Goal: Complete application form

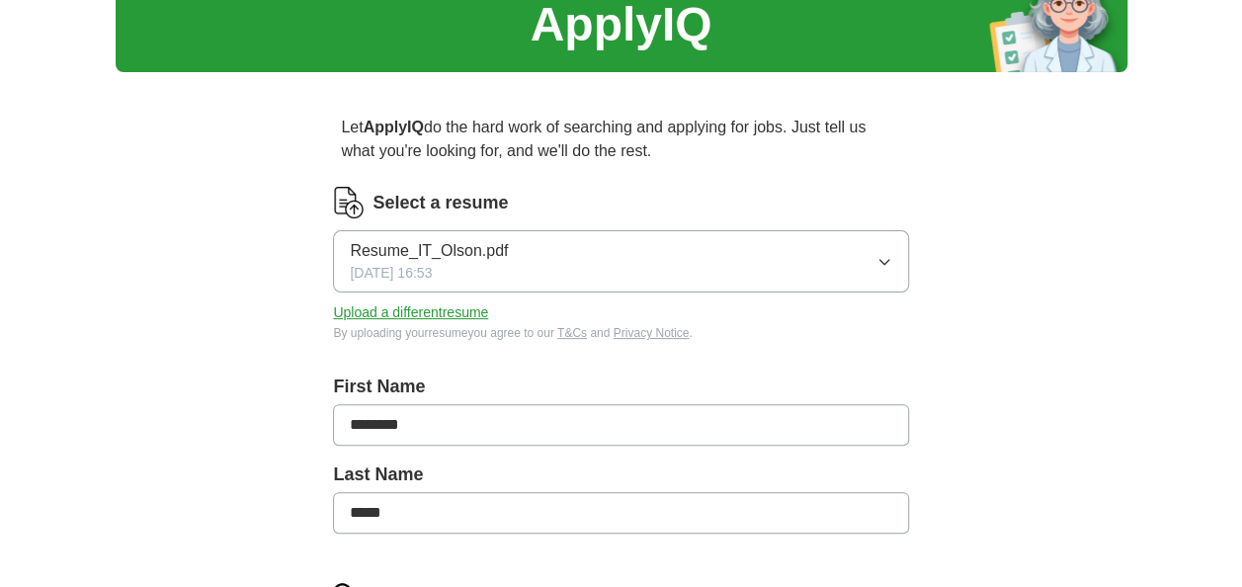
scroll to position [198, 0]
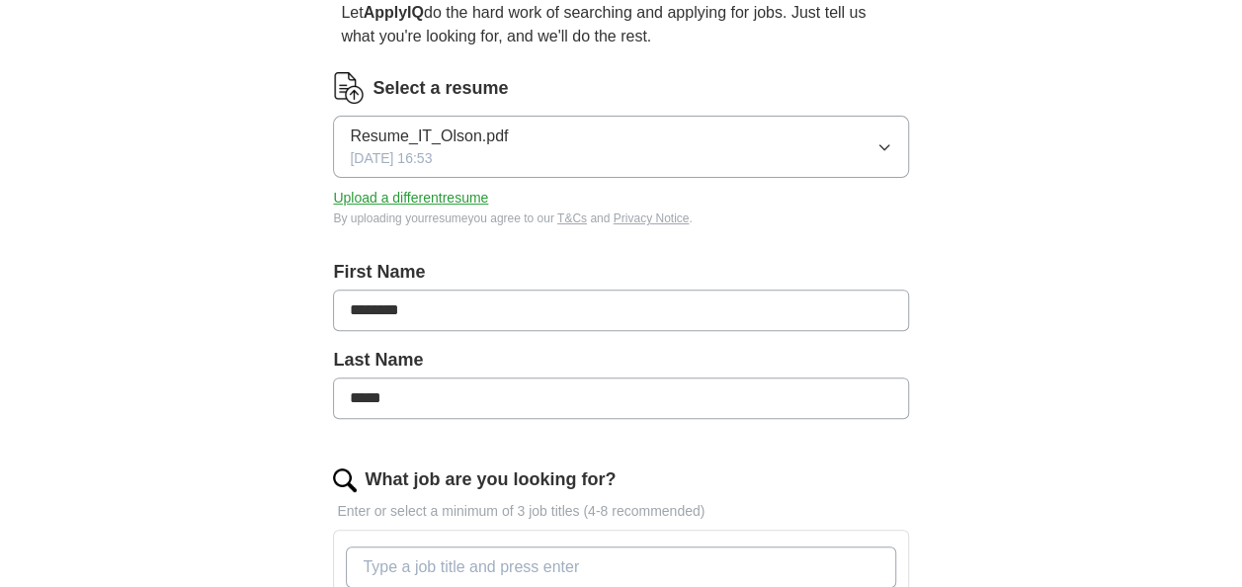
click at [887, 143] on icon "button" at bounding box center [885, 147] width 16 height 16
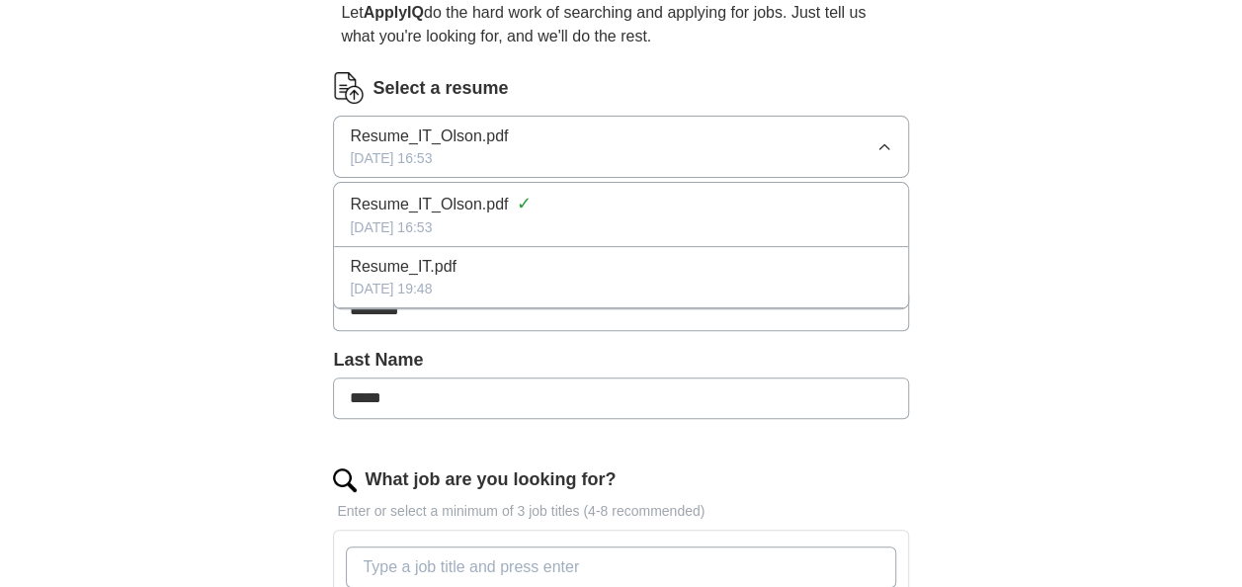
click at [1040, 157] on div "ApplyIQ Let ApplyIQ do the hard work of searching and applying for jobs. Just t…" at bounding box center [622, 504] width 1012 height 1282
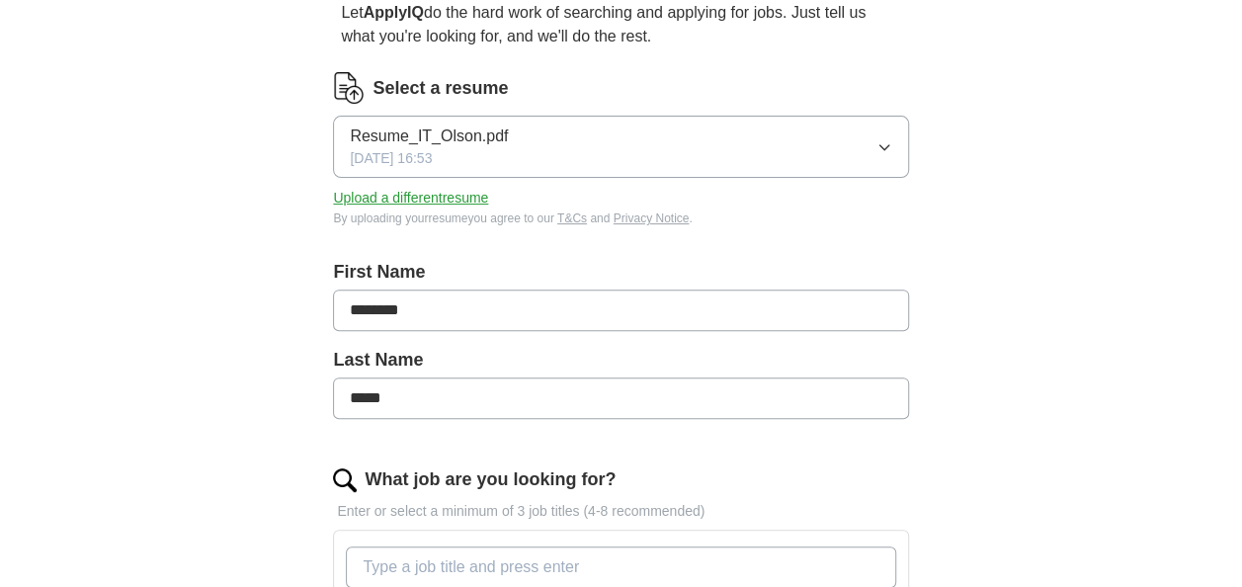
click at [472, 196] on button "Upload a different resume" at bounding box center [410, 198] width 155 height 21
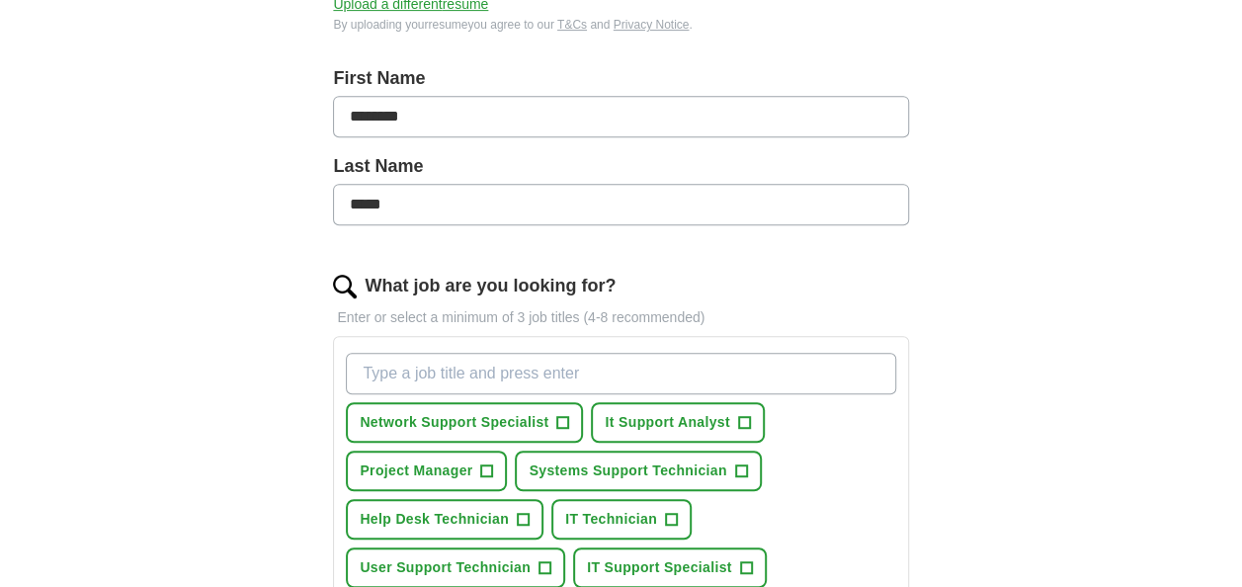
scroll to position [395, 0]
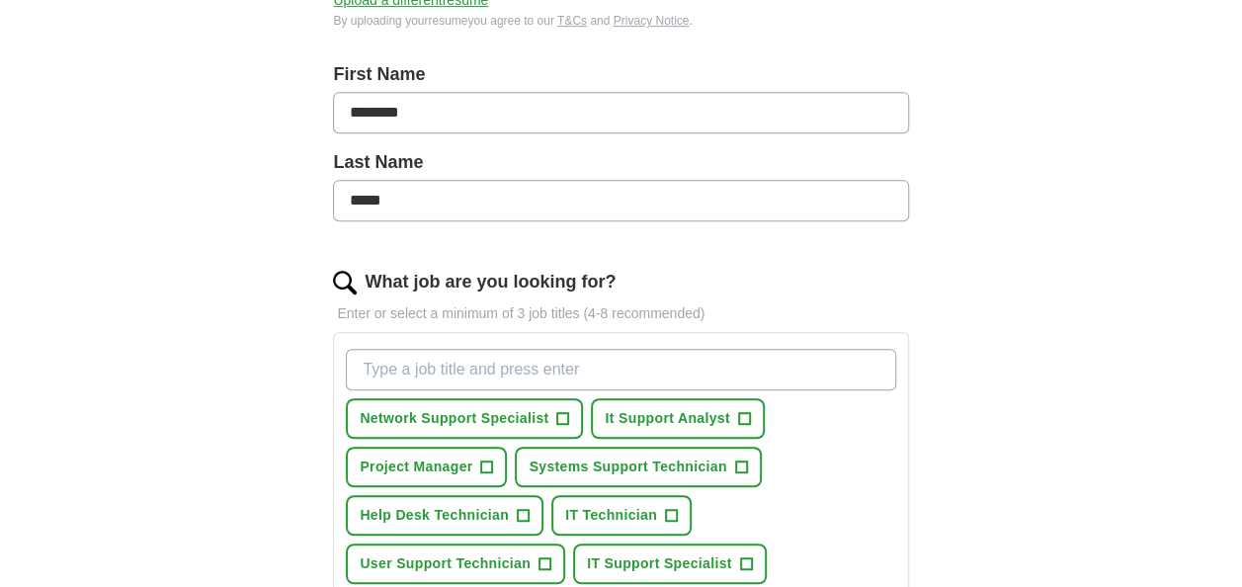
click at [390, 114] on input "********" at bounding box center [620, 113] width 575 height 42
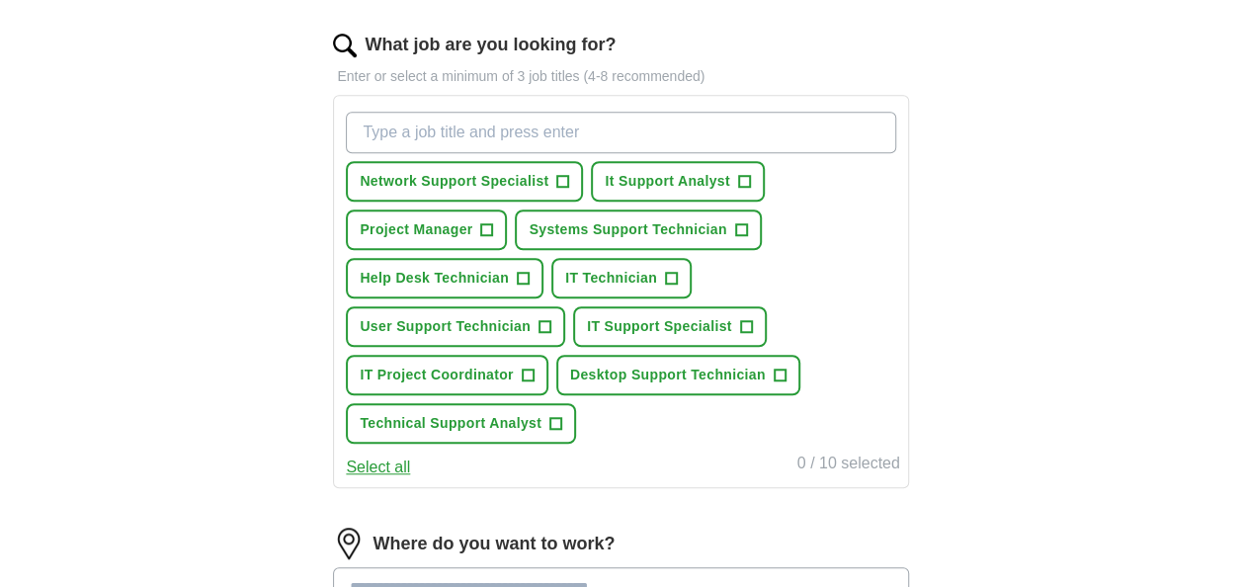
scroll to position [593, 0]
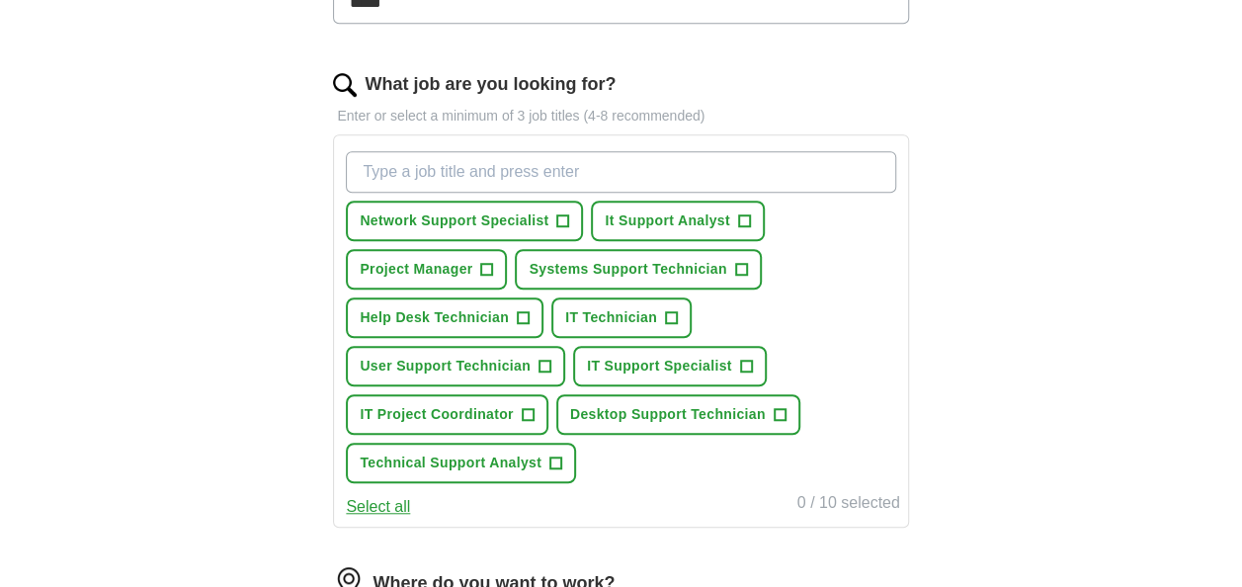
type input "*******"
click at [558, 213] on span "+" at bounding box center [563, 221] width 12 height 16
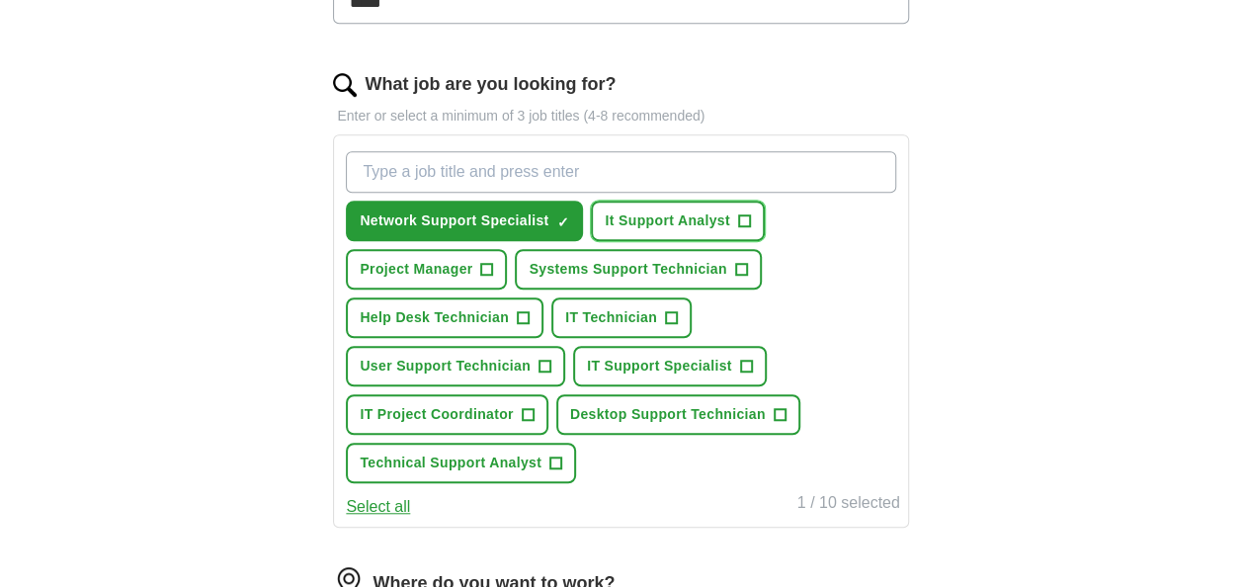
click at [674, 215] on span "It Support Analyst" at bounding box center [667, 220] width 125 height 21
click at [694, 261] on span "Systems Support Technician" at bounding box center [628, 269] width 198 height 21
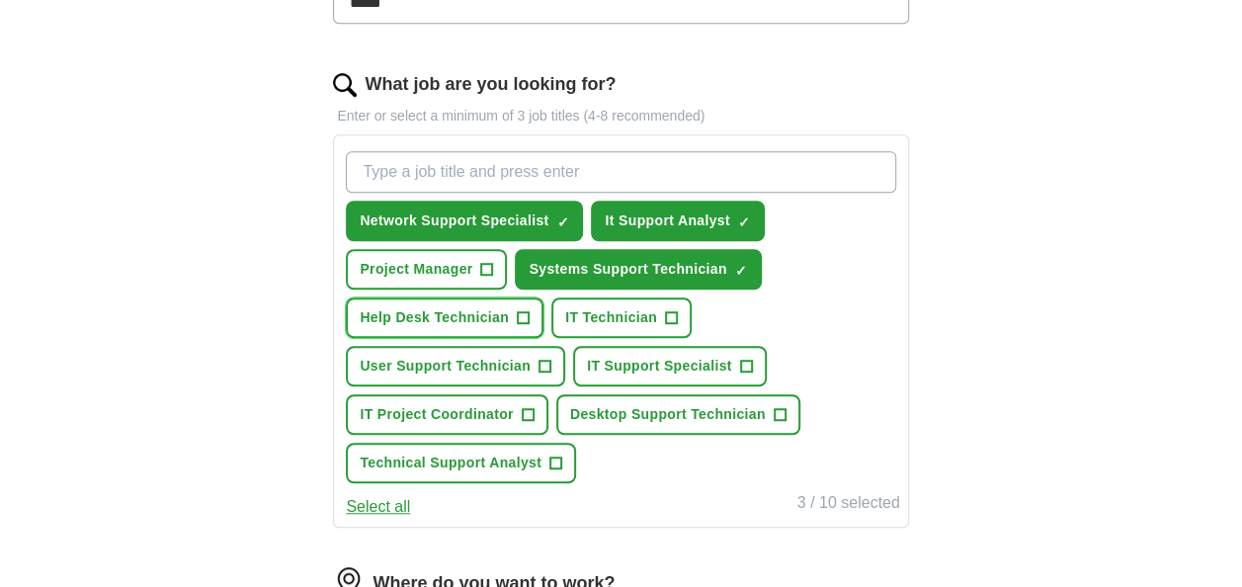
click at [454, 310] on span "Help Desk Technician" at bounding box center [434, 317] width 149 height 21
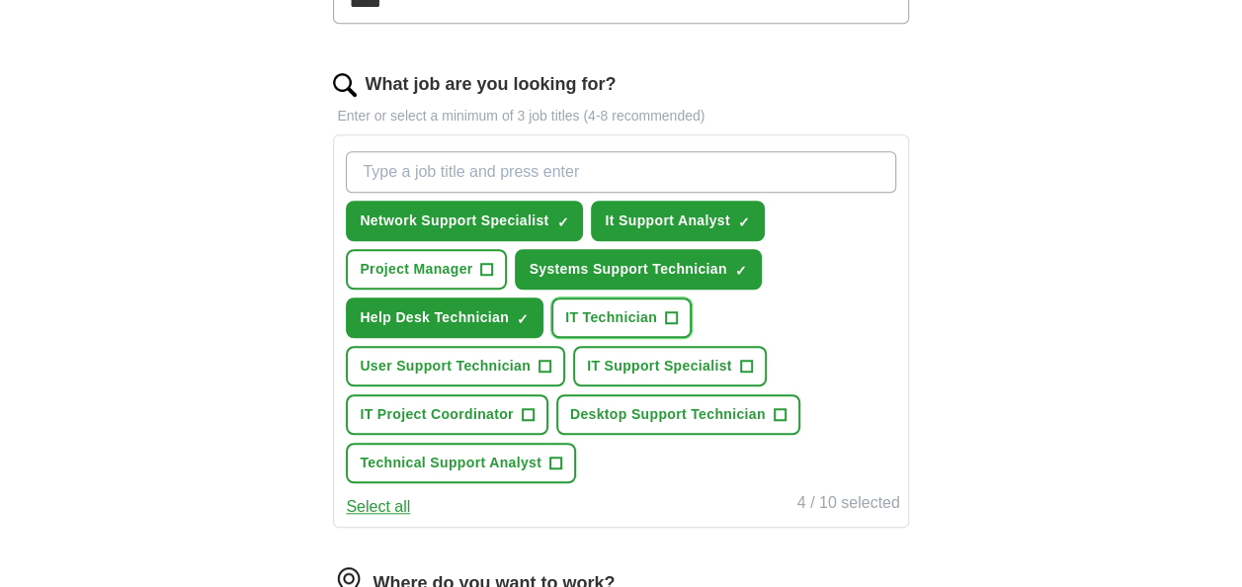
click at [635, 312] on span "IT Technician" at bounding box center [611, 317] width 92 height 21
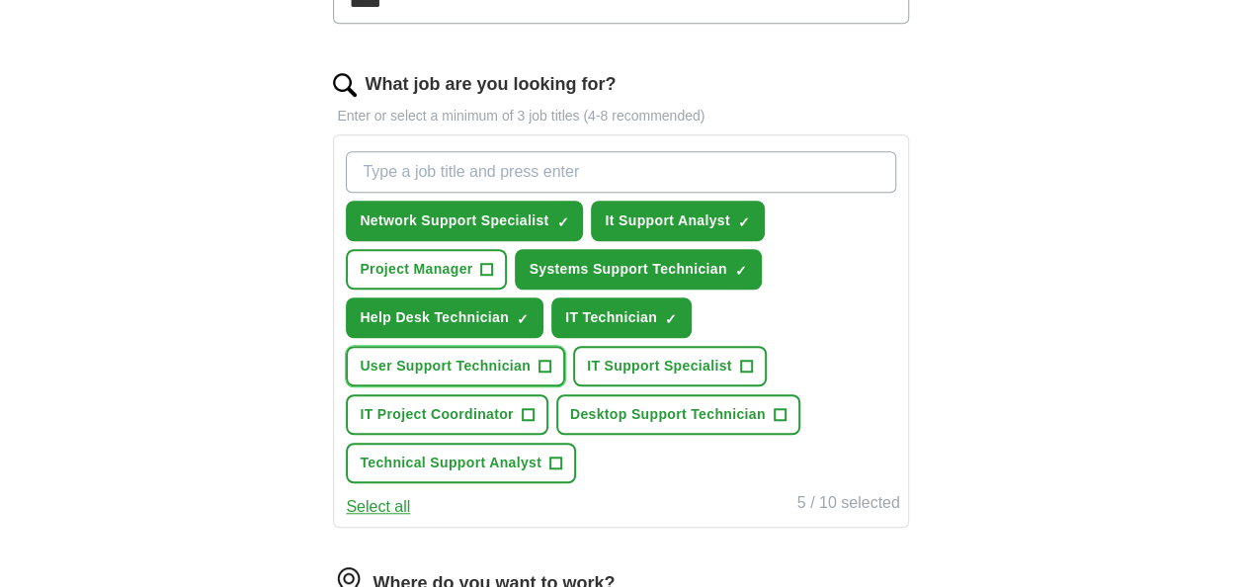
click at [455, 364] on span "User Support Technician" at bounding box center [445, 366] width 171 height 21
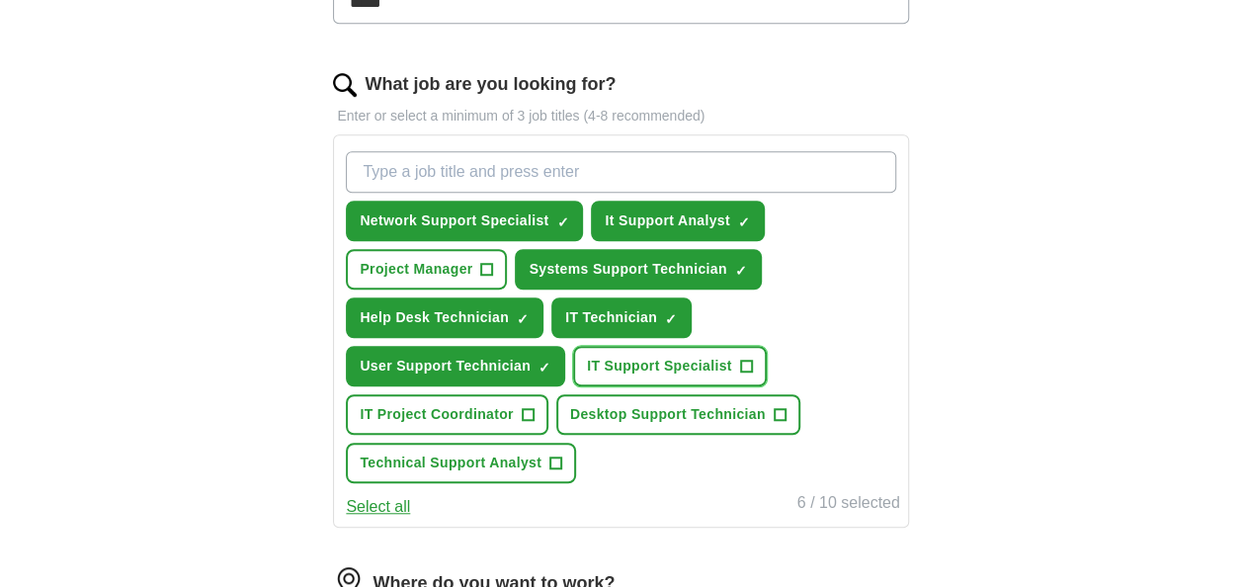
click at [650, 360] on span "IT Support Specialist" at bounding box center [659, 366] width 145 height 21
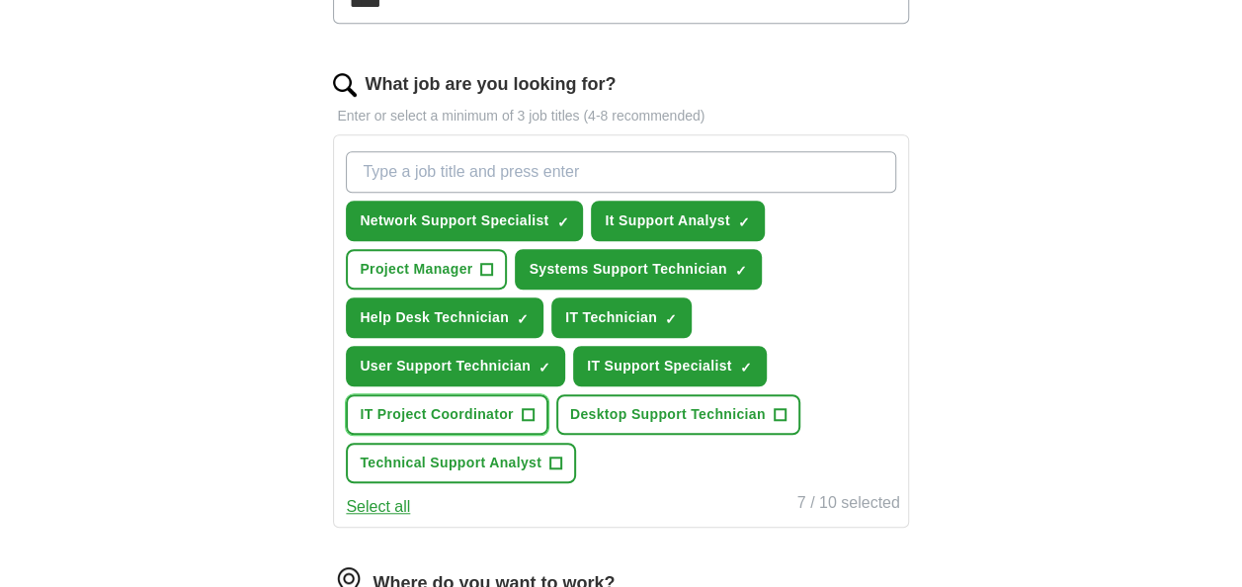
click at [460, 413] on span "IT Project Coordinator" at bounding box center [437, 414] width 154 height 21
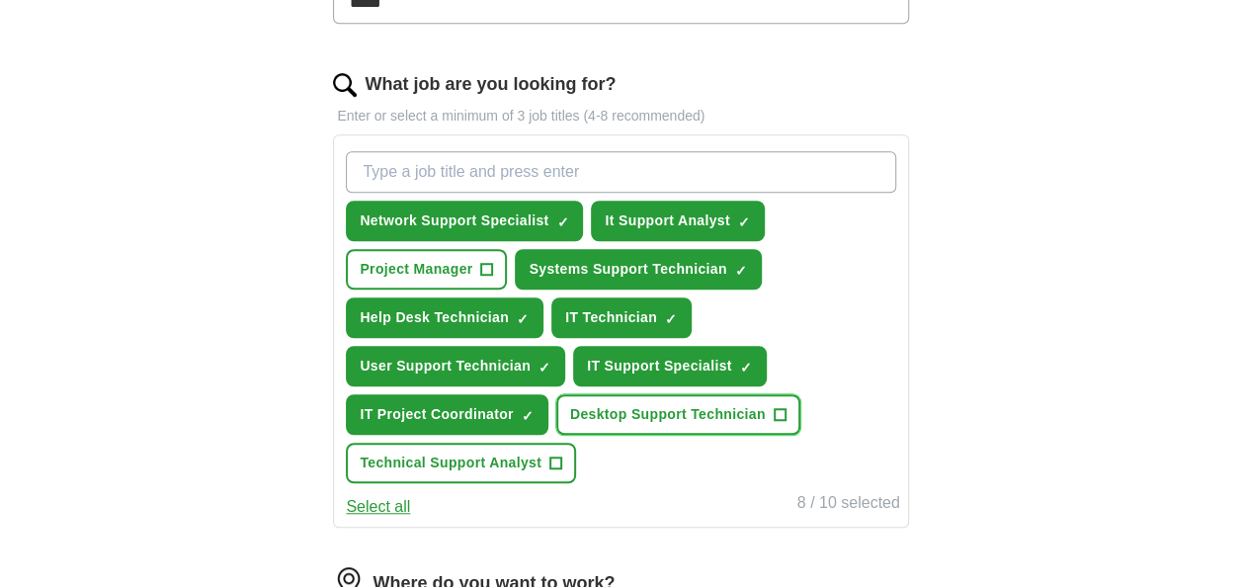
click at [655, 412] on span "Desktop Support Technician" at bounding box center [668, 414] width 196 height 21
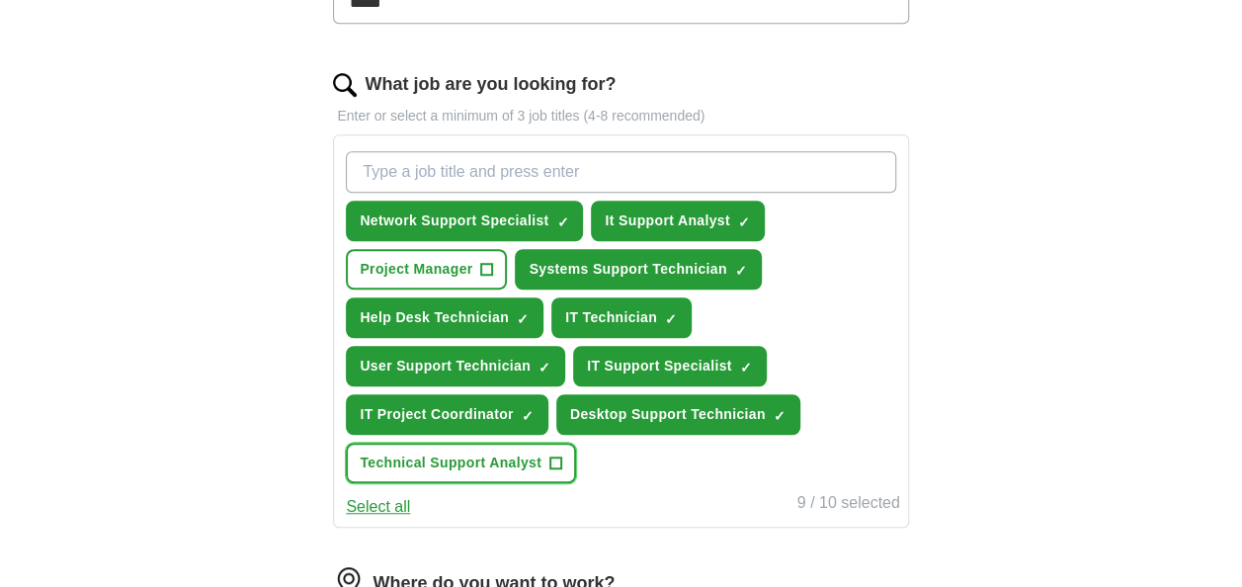
click at [480, 462] on span "Technical Support Analyst" at bounding box center [451, 463] width 182 height 21
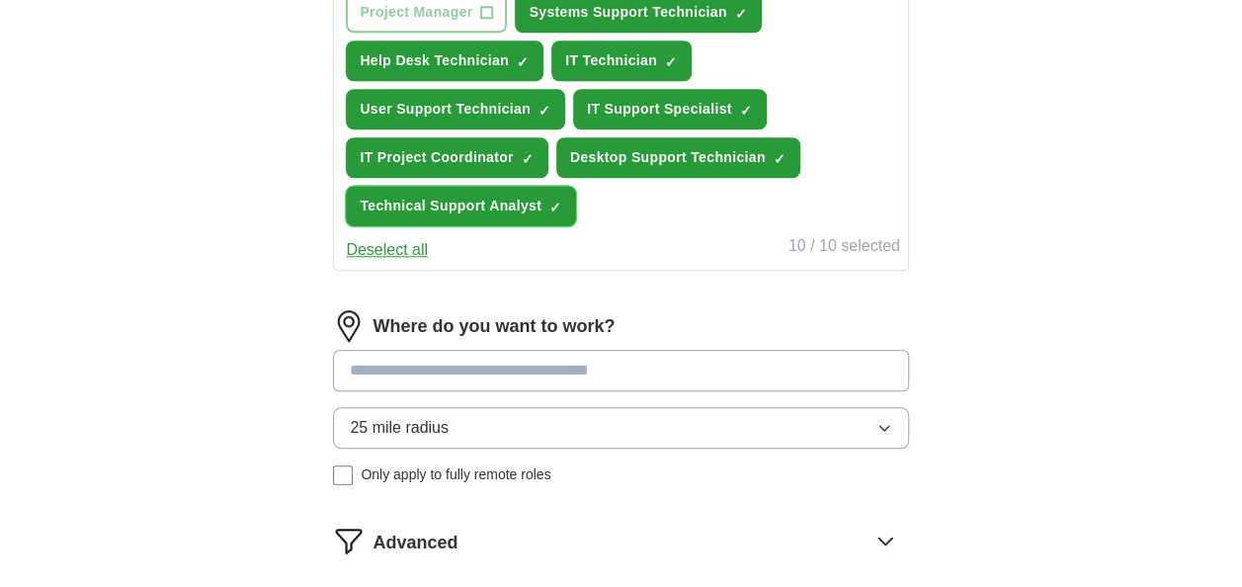
scroll to position [889, 0]
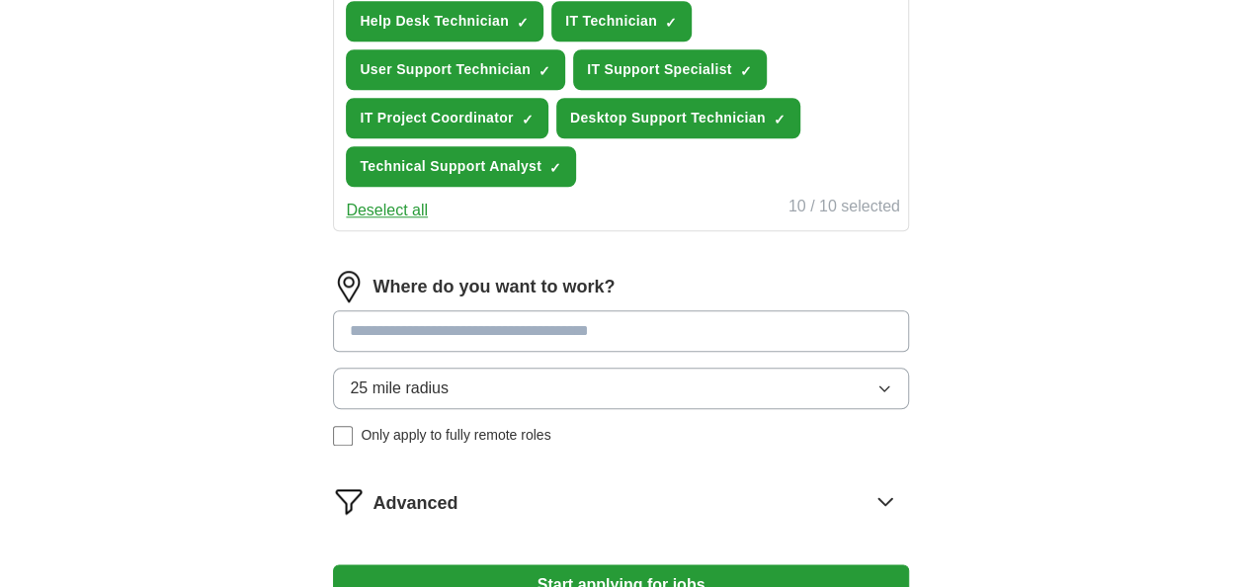
click at [628, 326] on input at bounding box center [620, 331] width 575 height 42
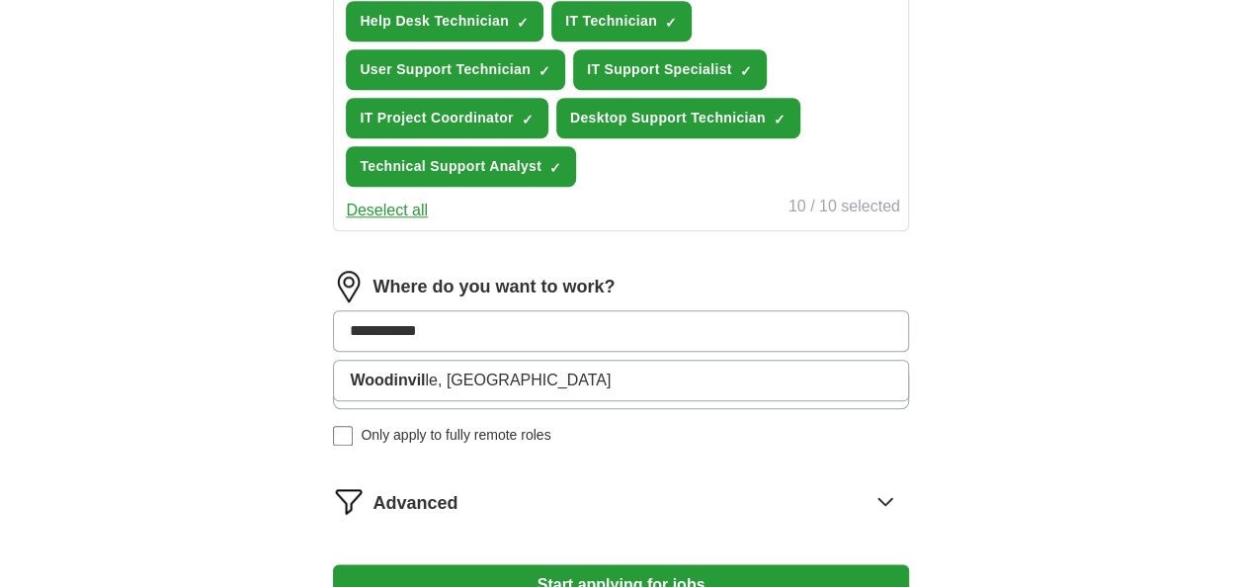
type input "**********"
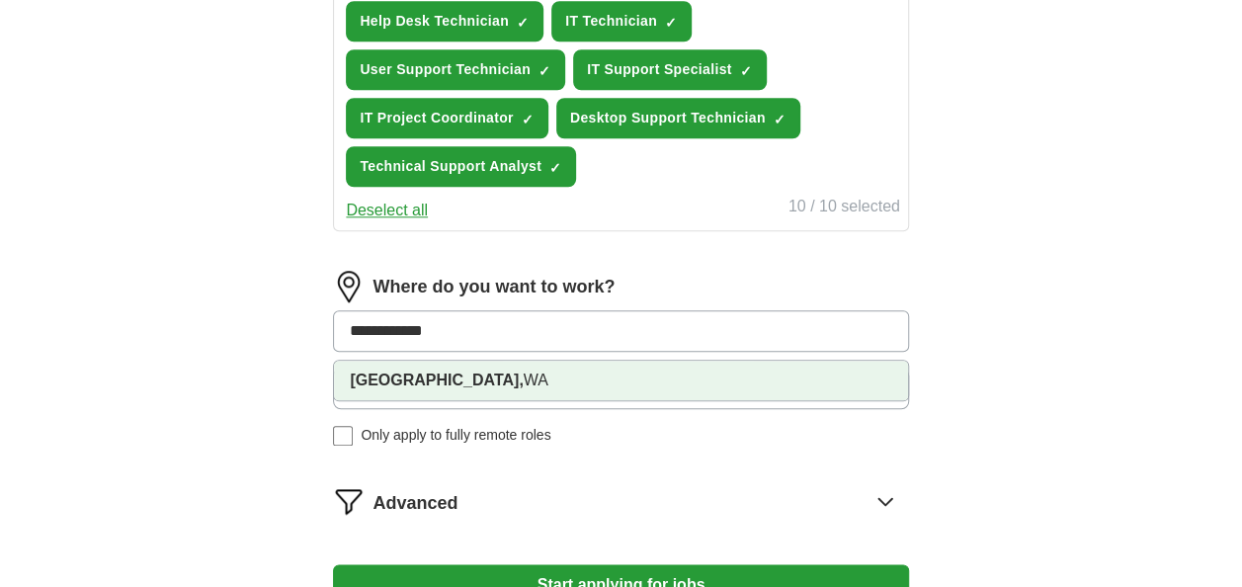
click at [456, 382] on li "[GEOGRAPHIC_DATA], [GEOGRAPHIC_DATA]" at bounding box center [620, 381] width 573 height 40
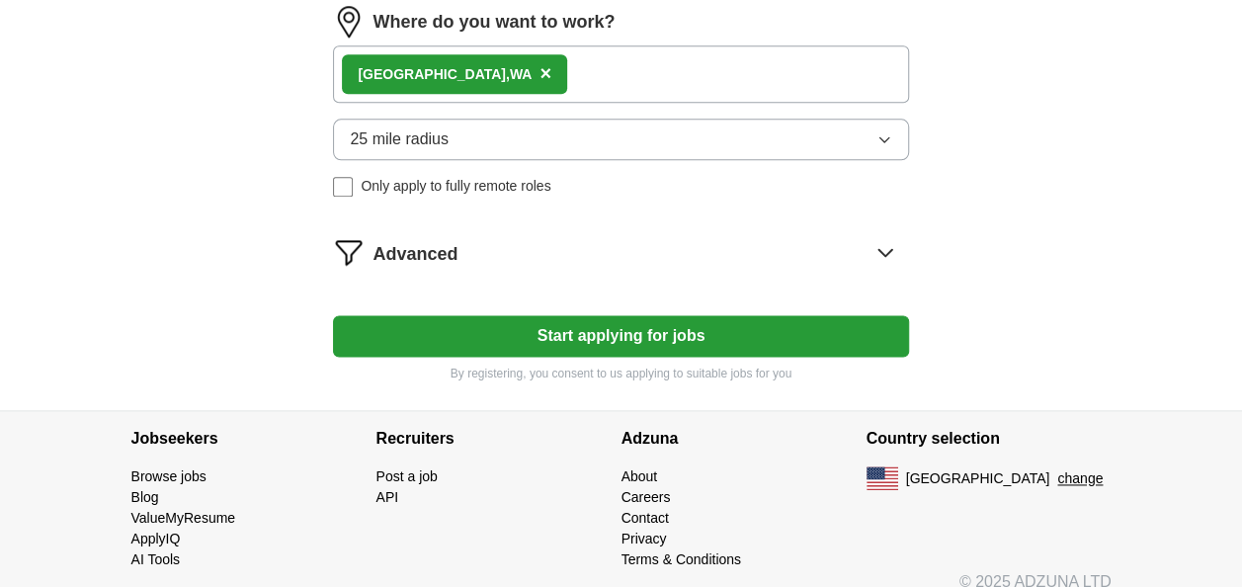
scroll to position [1171, 0]
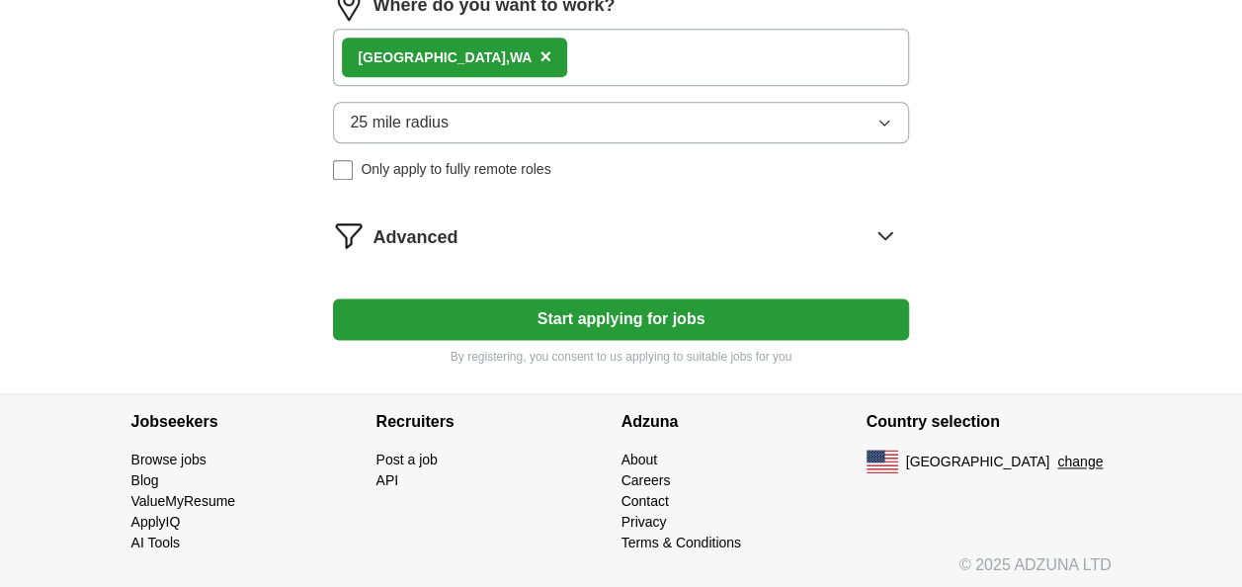
click at [592, 311] on button "Start applying for jobs" at bounding box center [620, 319] width 575 height 42
select select "**"
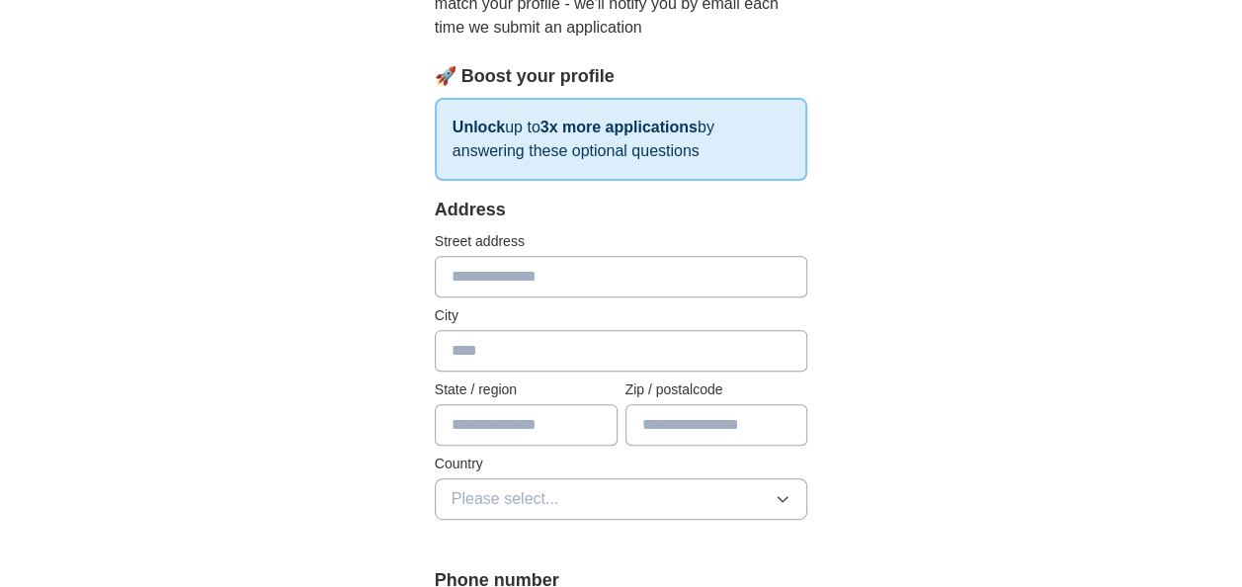
scroll to position [296, 0]
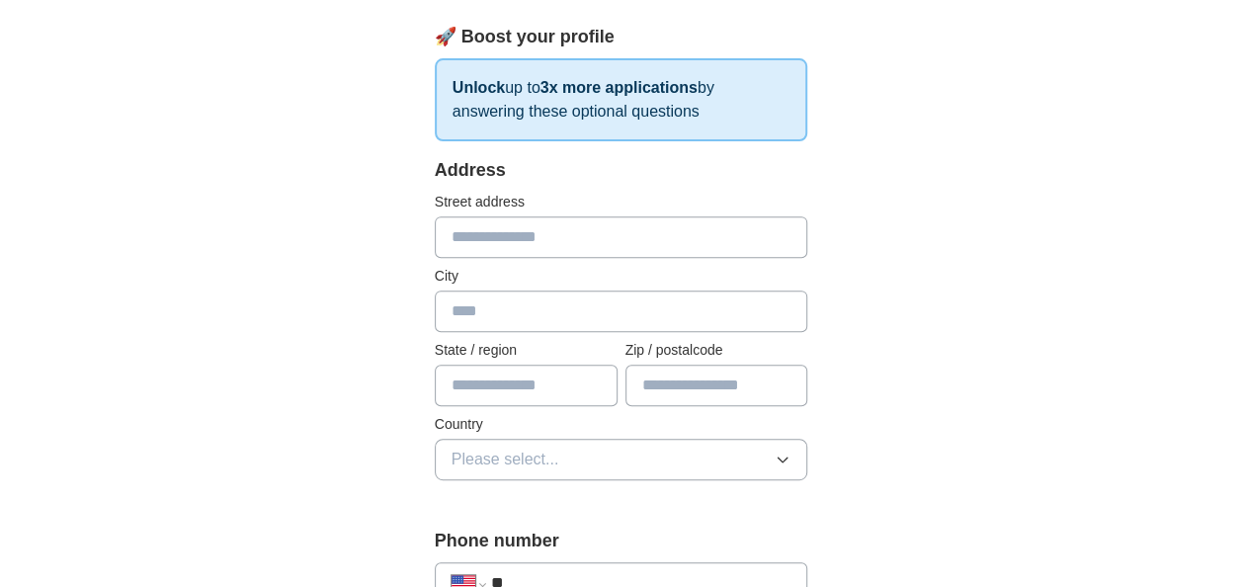
click at [542, 233] on input "text" at bounding box center [622, 237] width 374 height 42
type input "**********"
type input "**"
type input "*****"
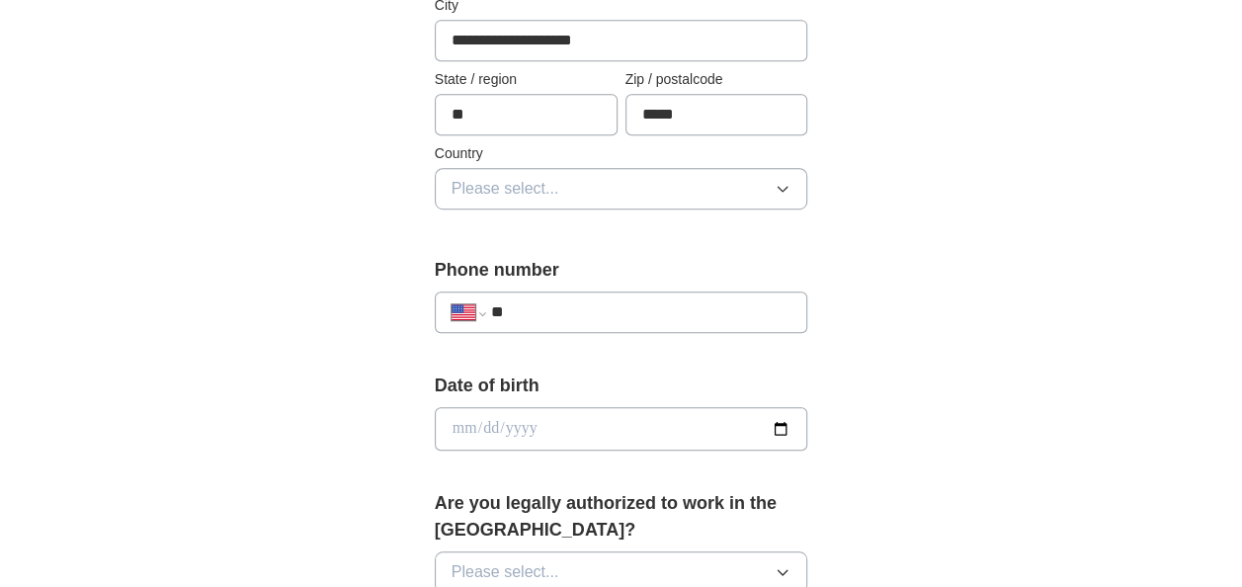
scroll to position [593, 0]
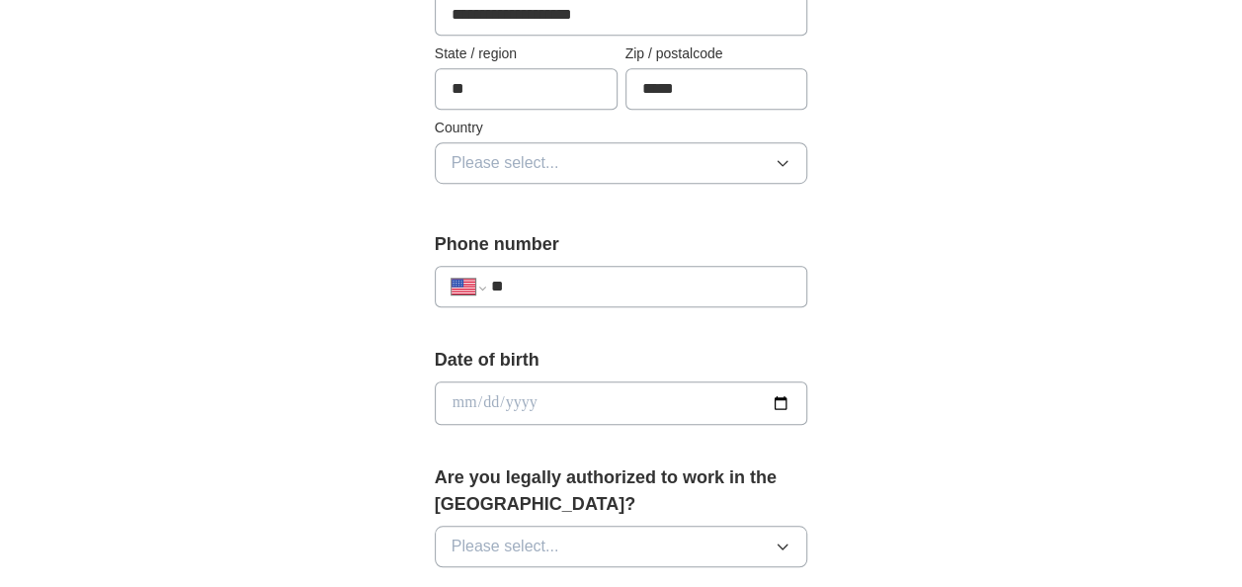
click at [788, 161] on icon "button" at bounding box center [783, 163] width 16 height 16
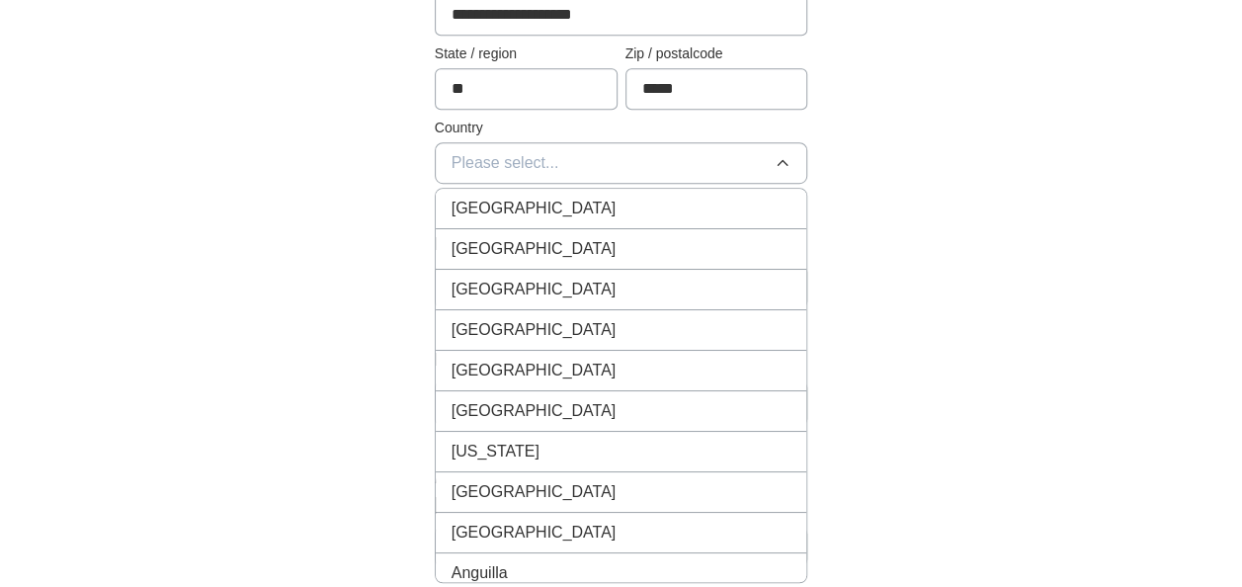
click at [551, 242] on div "[GEOGRAPHIC_DATA]" at bounding box center [622, 249] width 340 height 24
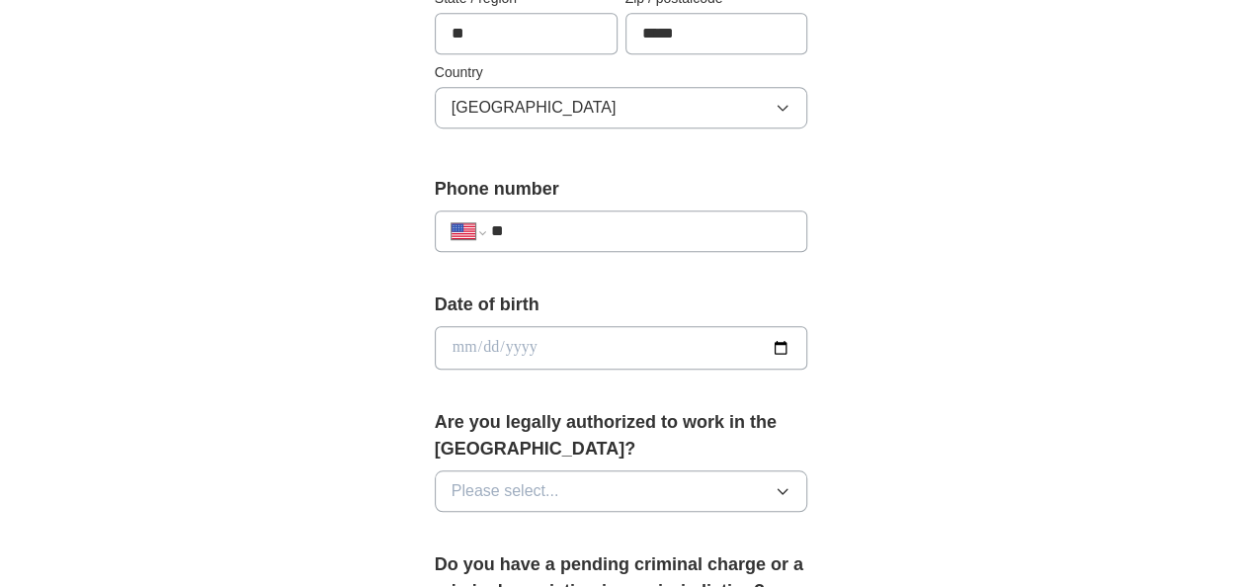
scroll to position [692, 0]
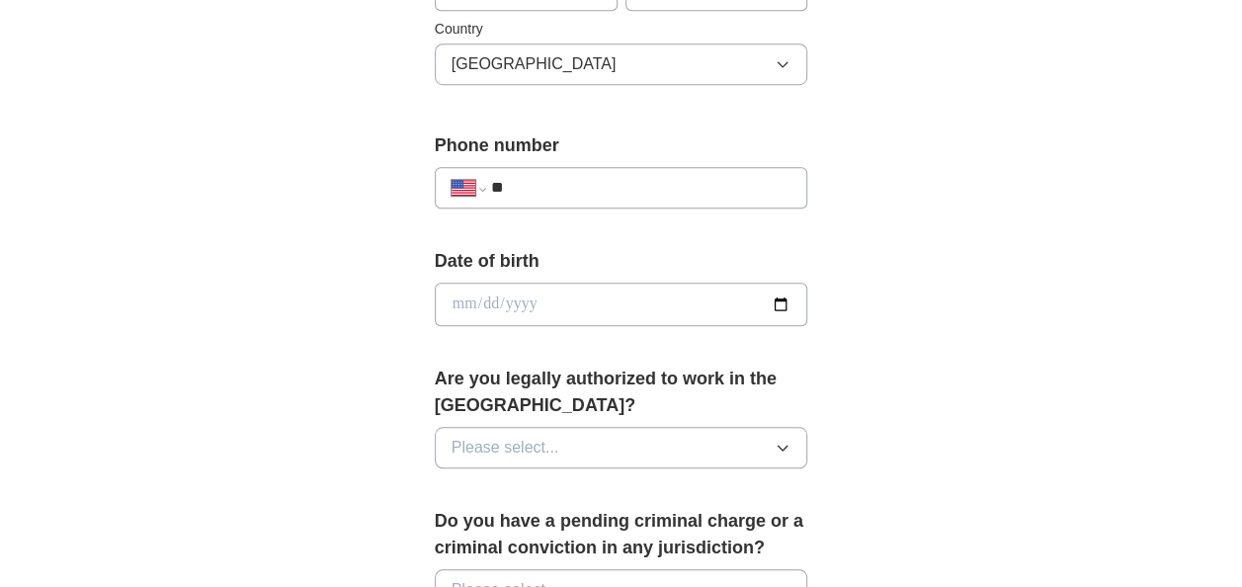
click at [561, 182] on input "**" at bounding box center [641, 188] width 300 height 24
type input "**********"
click at [781, 304] on input "date" at bounding box center [622, 304] width 374 height 43
click at [491, 300] on input "date" at bounding box center [622, 304] width 374 height 43
click at [459, 303] on input "date" at bounding box center [622, 304] width 374 height 43
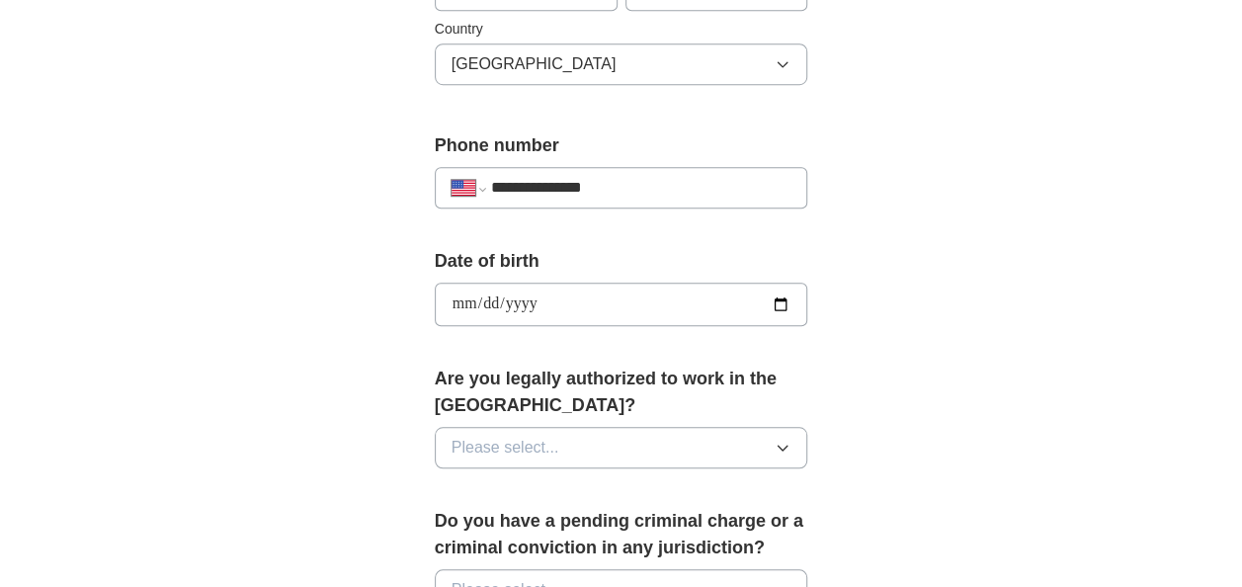
type input "**********"
click at [790, 441] on icon "button" at bounding box center [783, 448] width 16 height 16
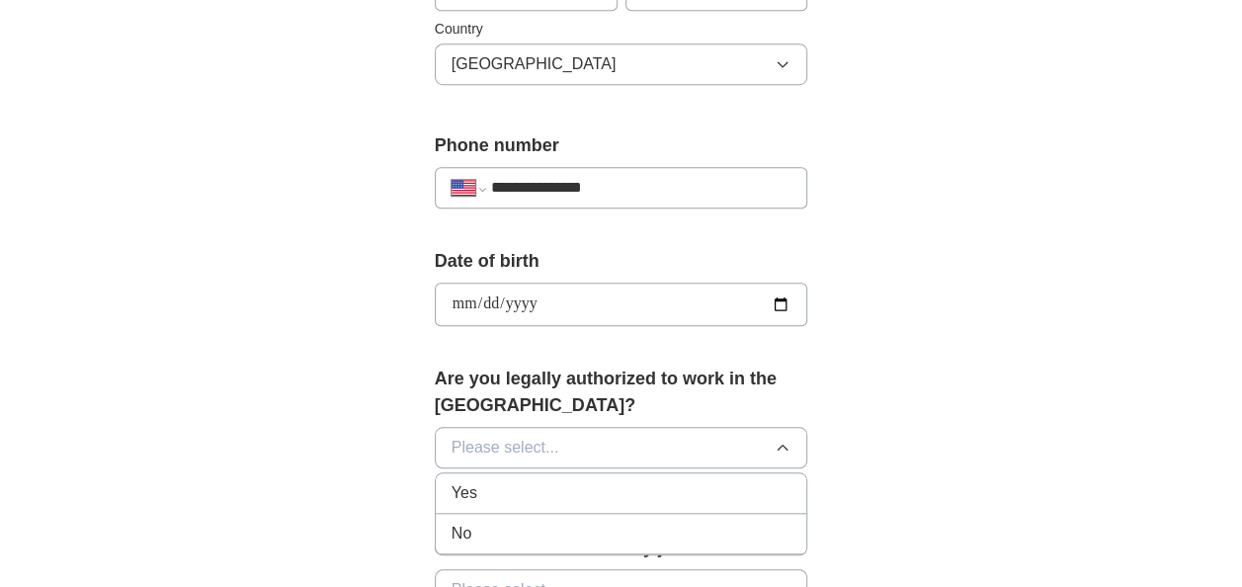
click at [487, 491] on div "Yes" at bounding box center [622, 493] width 340 height 24
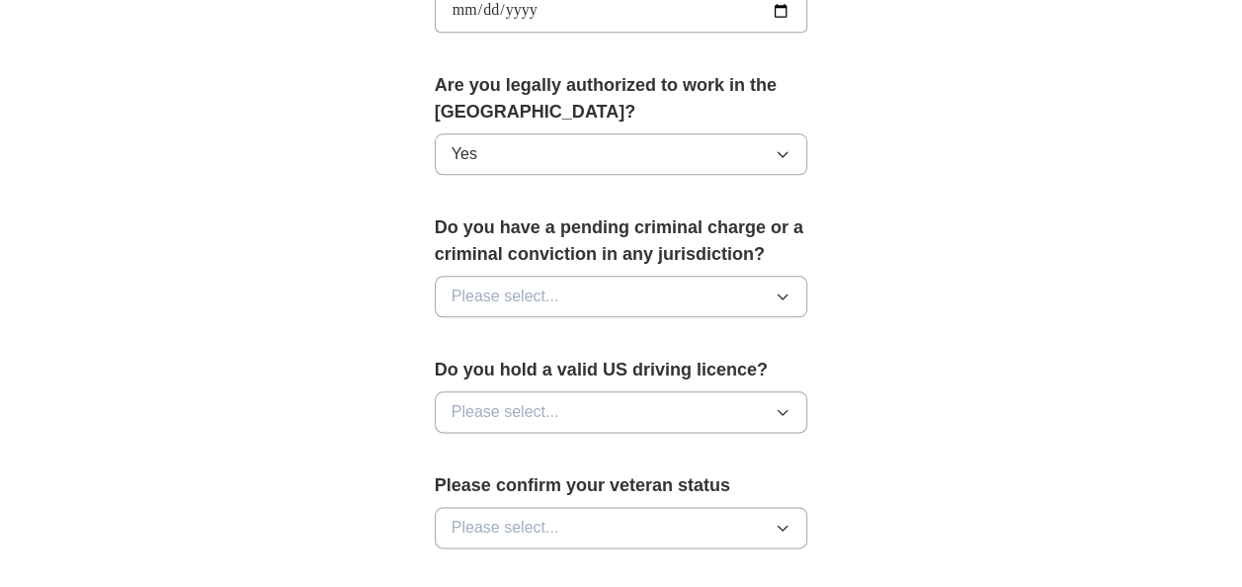
scroll to position [988, 0]
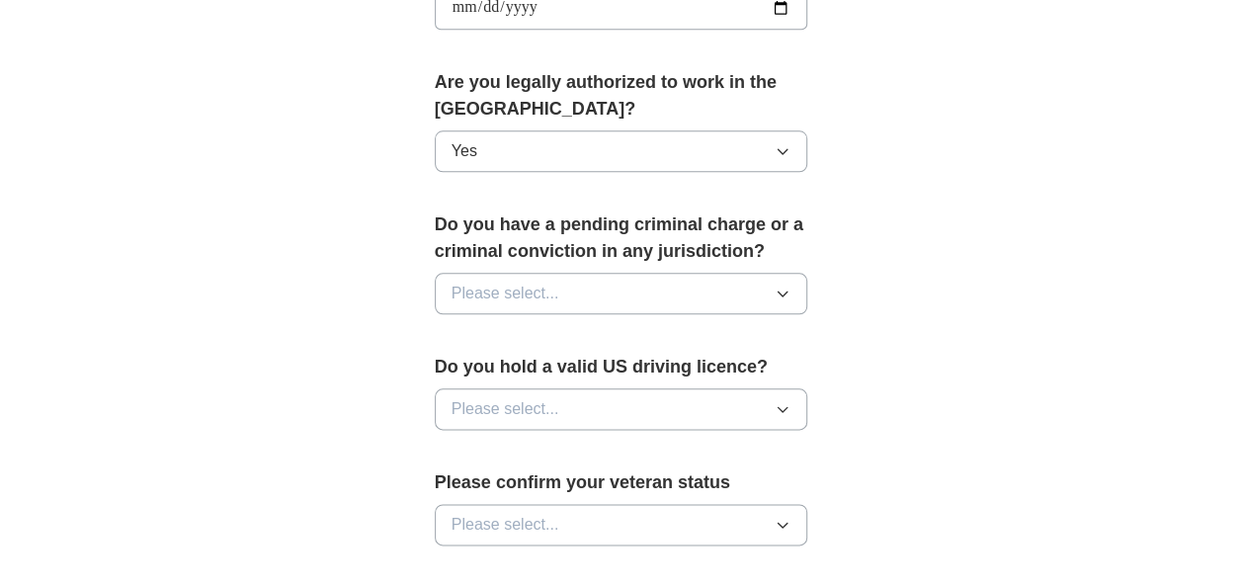
click at [780, 286] on icon "button" at bounding box center [783, 294] width 16 height 16
click at [522, 368] on div "No" at bounding box center [622, 380] width 340 height 24
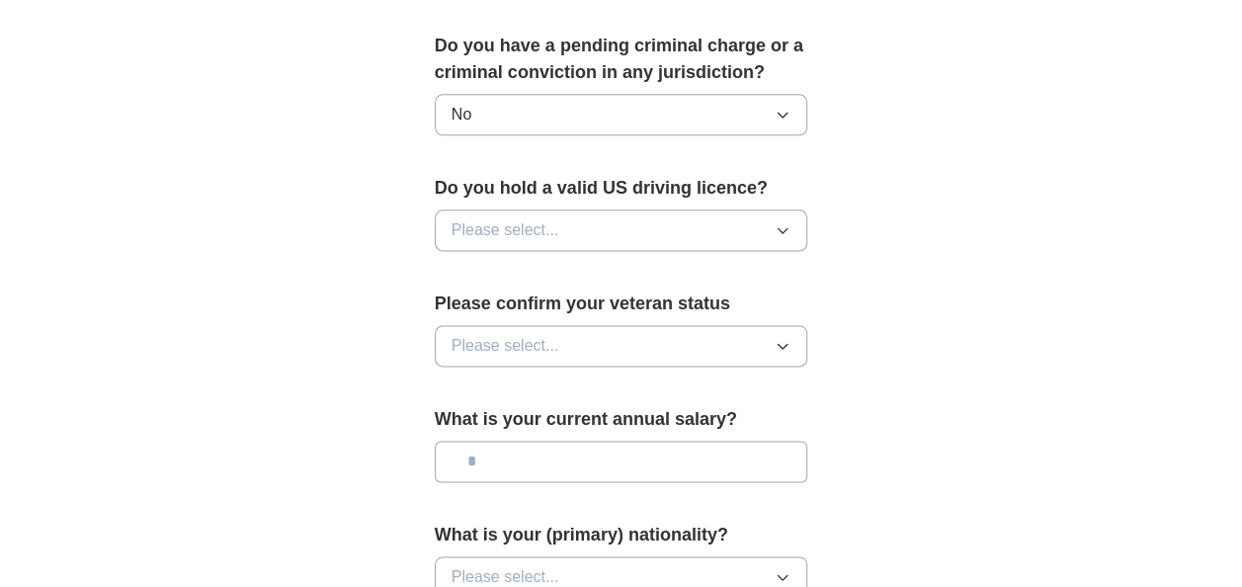
scroll to position [1186, 0]
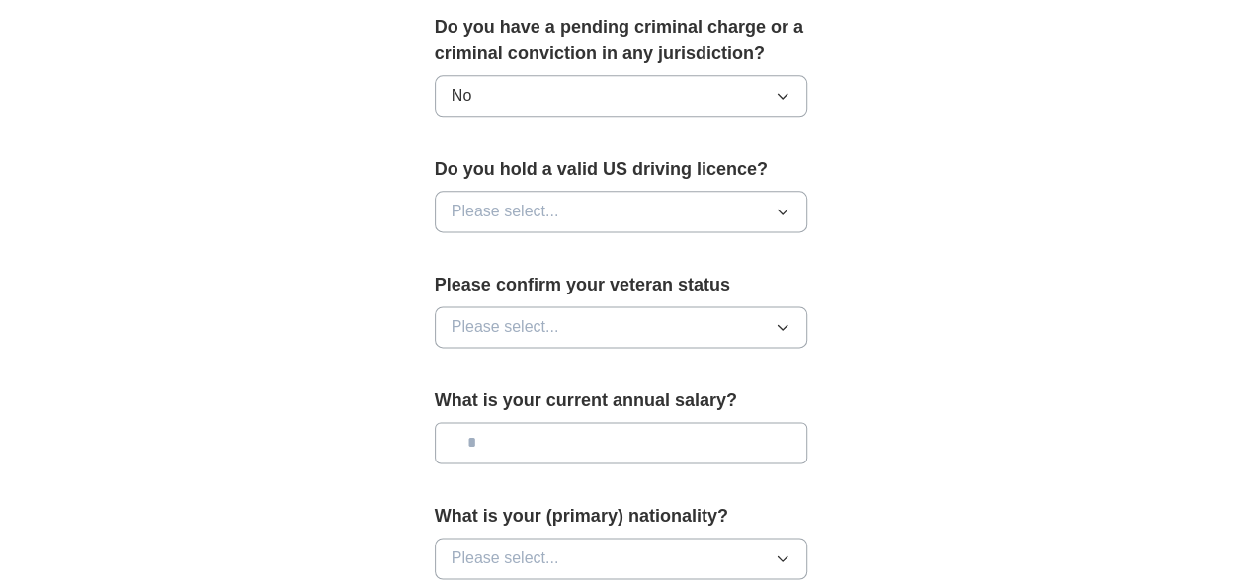
click at [784, 209] on icon "button" at bounding box center [783, 212] width 16 height 16
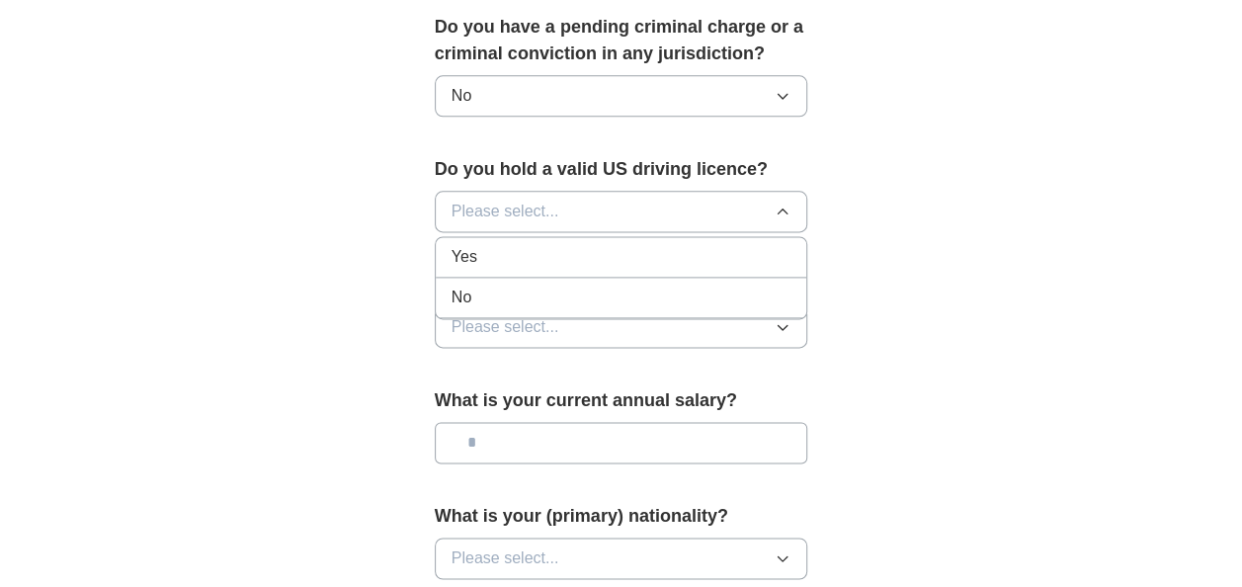
click at [498, 255] on div "Yes" at bounding box center [622, 257] width 340 height 24
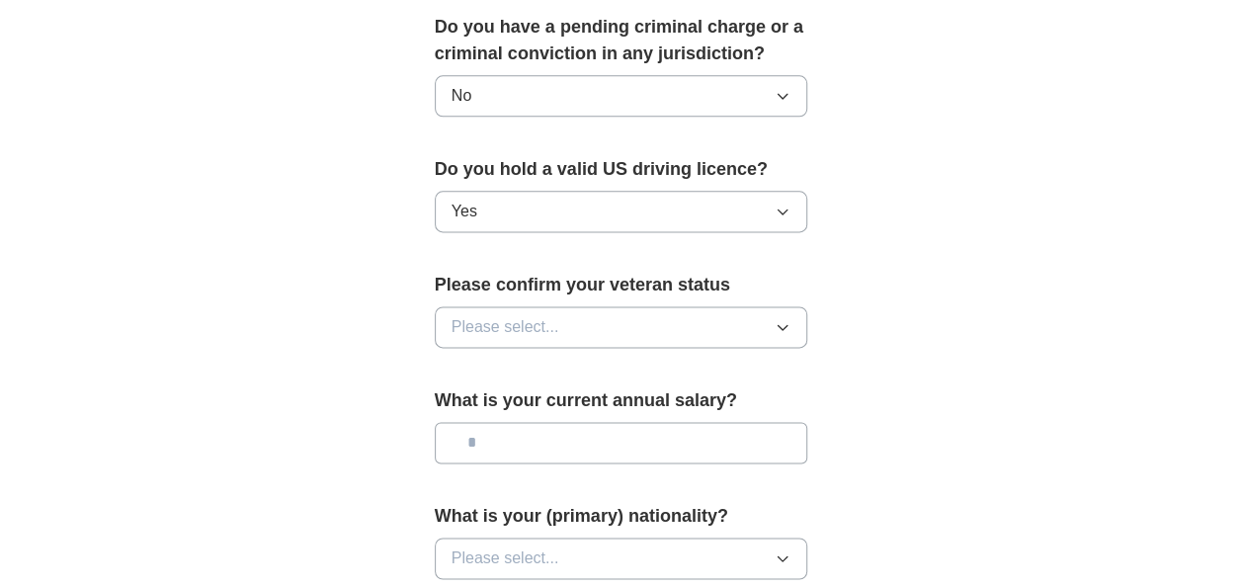
click at [781, 319] on icon "button" at bounding box center [783, 327] width 16 height 16
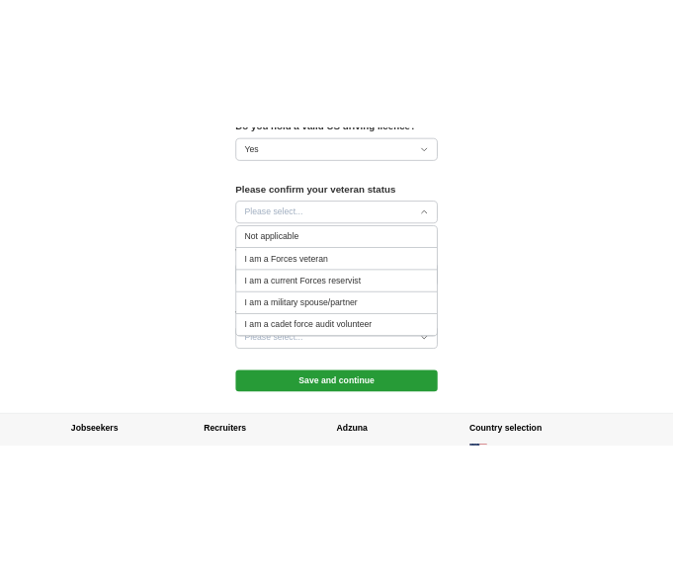
scroll to position [1383, 0]
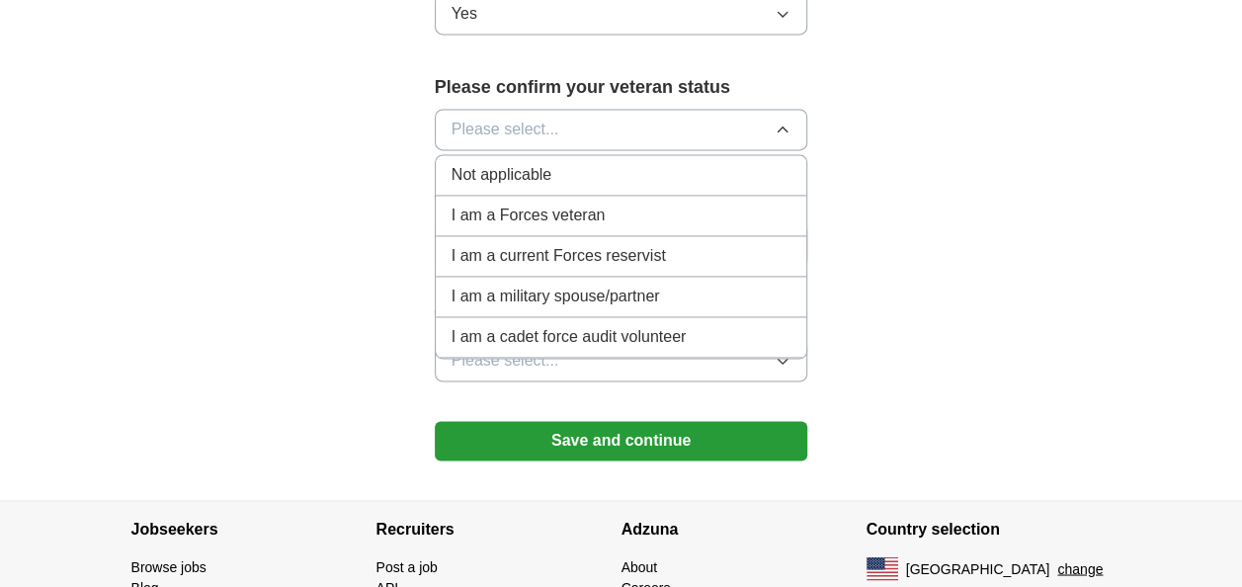
click at [567, 170] on div "Not applicable" at bounding box center [622, 175] width 340 height 24
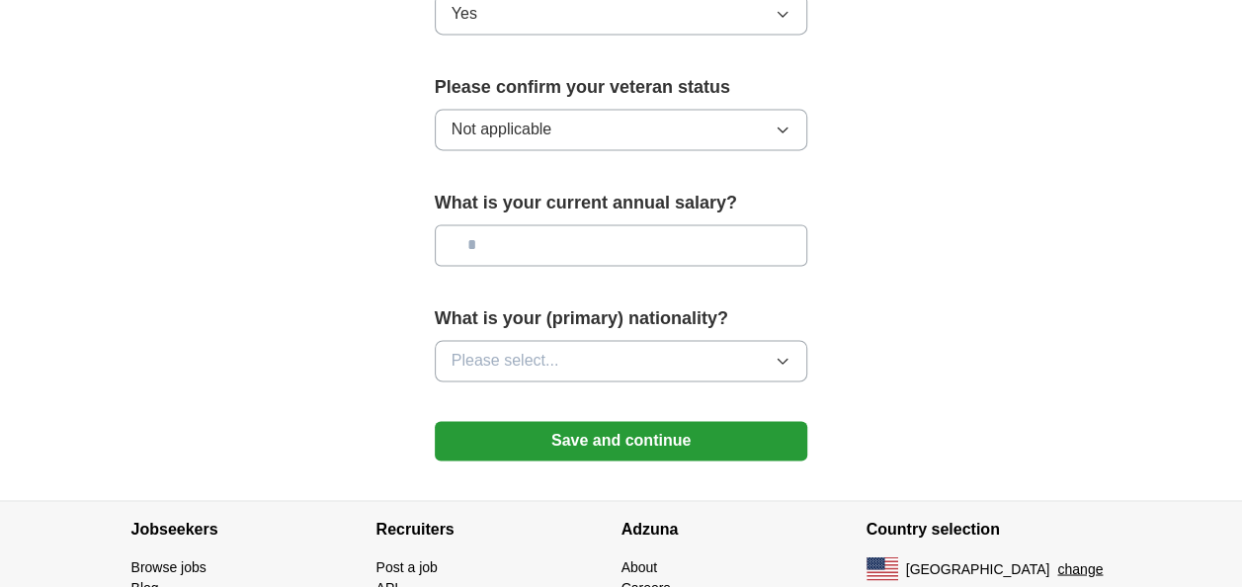
click at [695, 238] on input "text" at bounding box center [622, 245] width 374 height 42
click at [780, 353] on icon "button" at bounding box center [783, 361] width 16 height 16
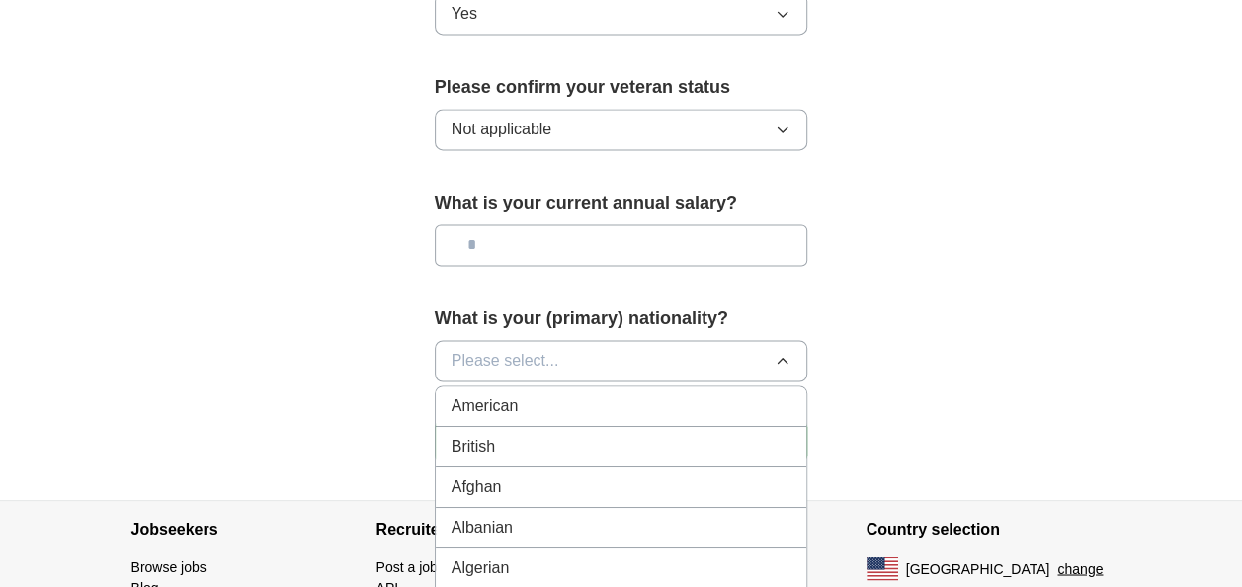
click at [511, 395] on span "American" at bounding box center [485, 406] width 67 height 24
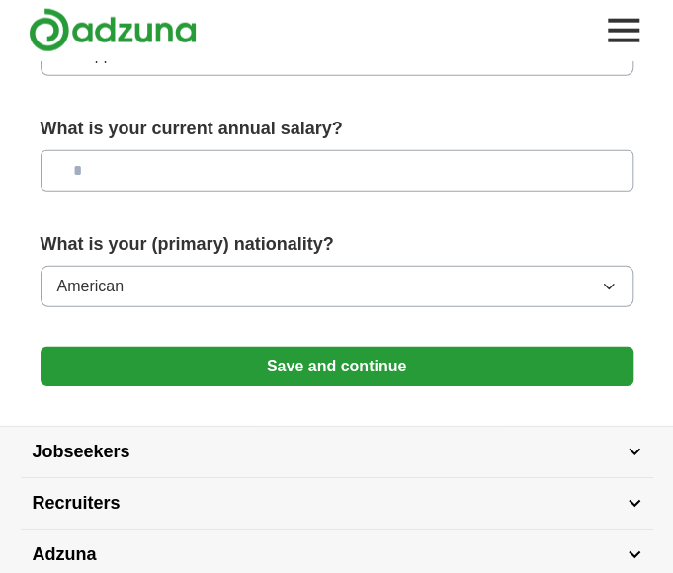
click at [107, 166] on input "text" at bounding box center [337, 171] width 593 height 42
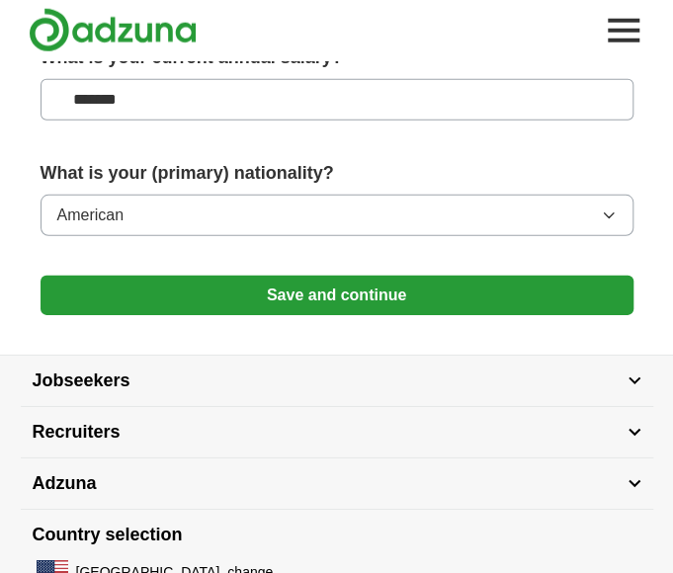
scroll to position [1482, 0]
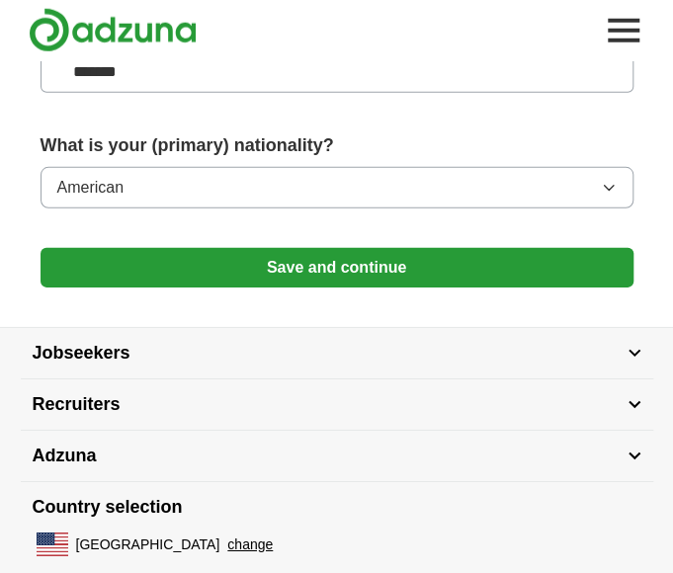
type input "*******"
click at [235, 259] on button "Save and continue" at bounding box center [337, 268] width 593 height 40
